Goal: Task Accomplishment & Management: Use online tool/utility

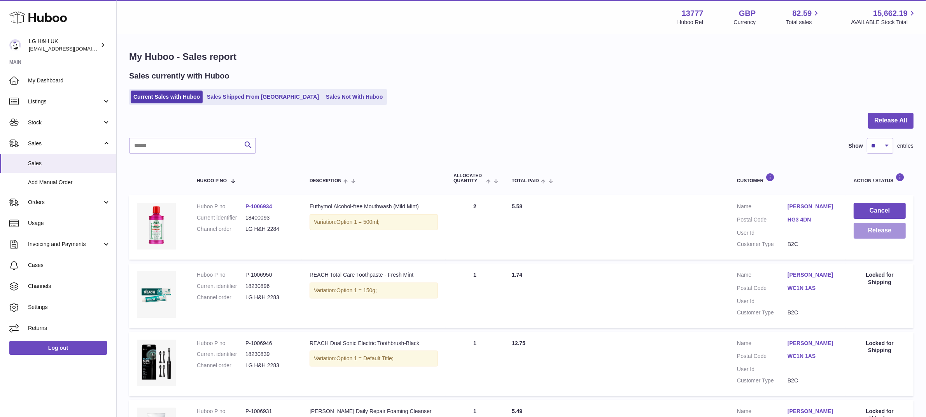
click at [864, 233] on button "Release" at bounding box center [880, 231] width 52 height 16
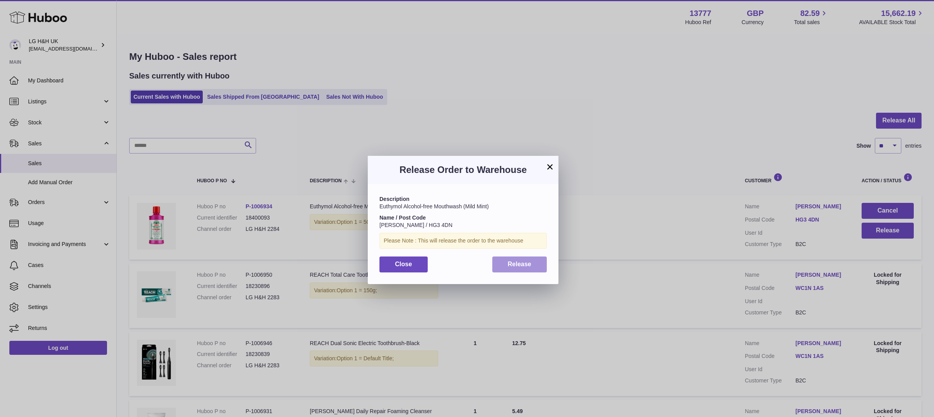
click at [535, 270] on button "Release" at bounding box center [519, 265] width 55 height 16
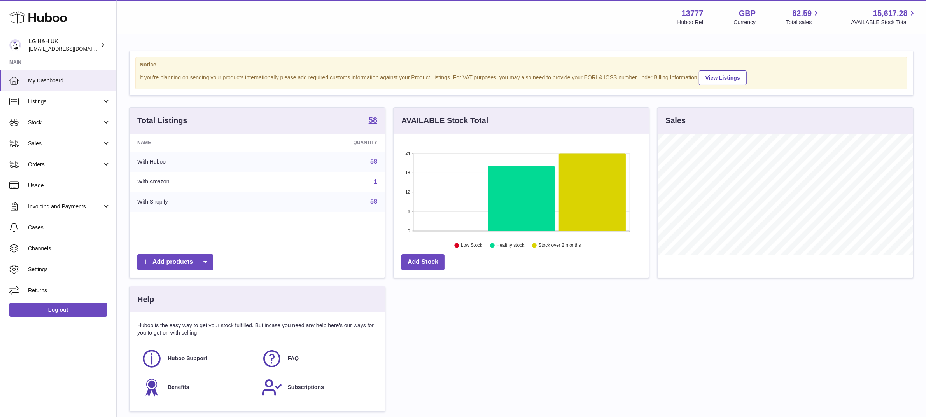
scroll to position [121, 256]
click at [54, 145] on span "Sales" at bounding box center [65, 143] width 74 height 7
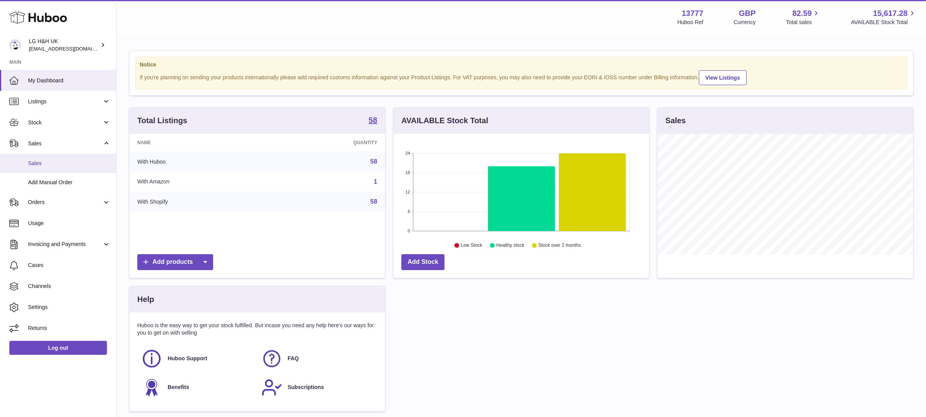
click at [39, 158] on link "Sales" at bounding box center [58, 163] width 116 height 19
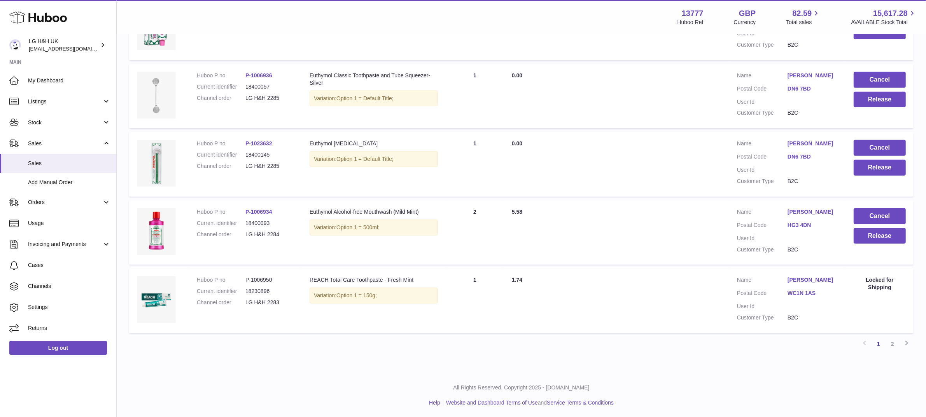
scroll to position [542, 0]
click at [871, 235] on button "Release" at bounding box center [880, 236] width 52 height 16
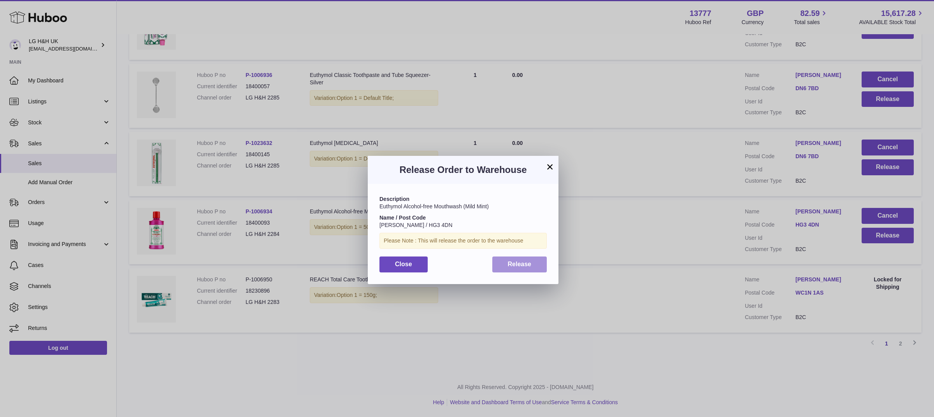
click at [531, 267] on button "Release" at bounding box center [519, 265] width 55 height 16
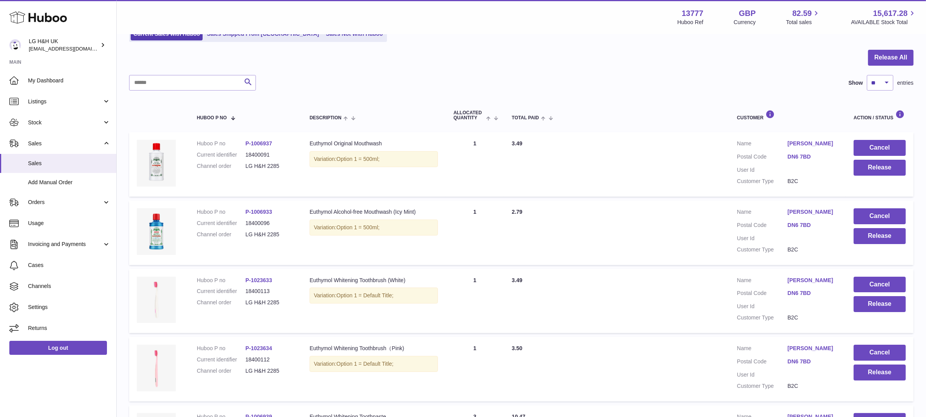
scroll to position [7, 0]
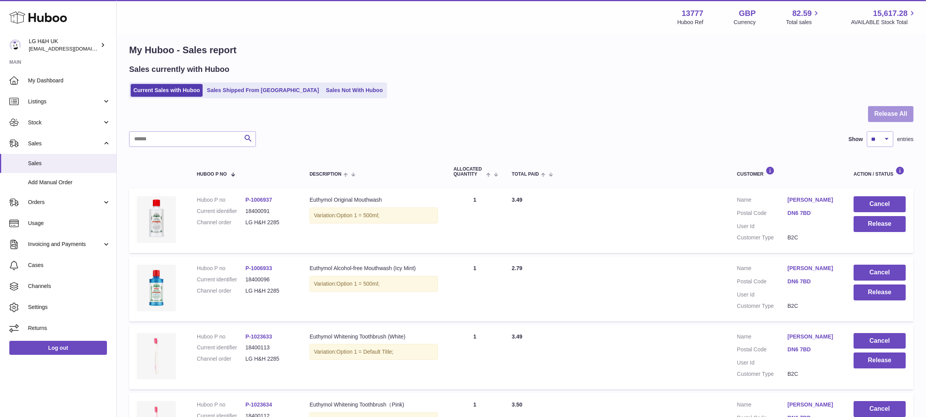
click at [877, 110] on button "Release All" at bounding box center [891, 114] width 46 height 16
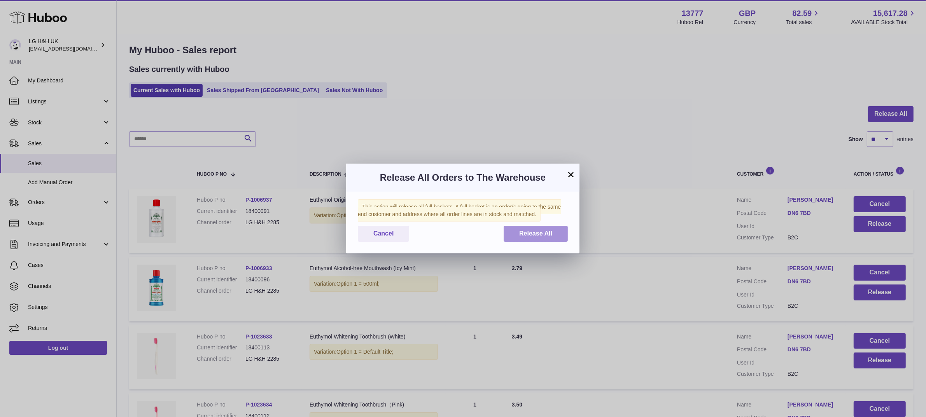
click at [526, 228] on button "Release All" at bounding box center [536, 234] width 64 height 16
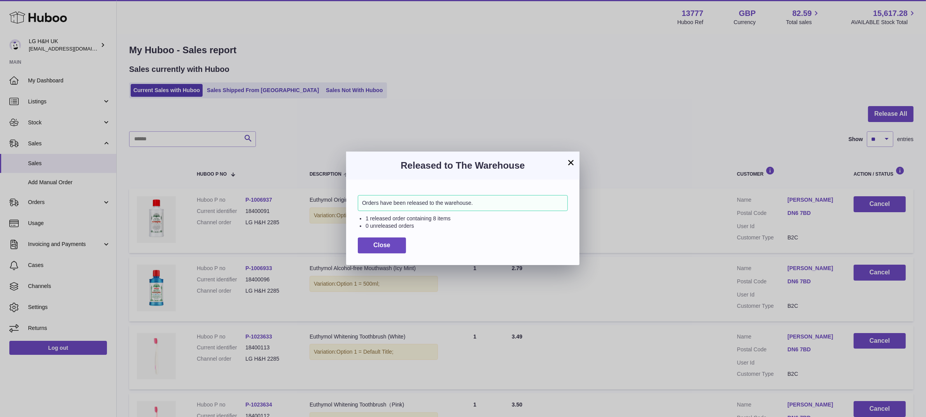
click at [574, 165] on button "×" at bounding box center [571, 162] width 9 height 9
